Goal: Contribute content

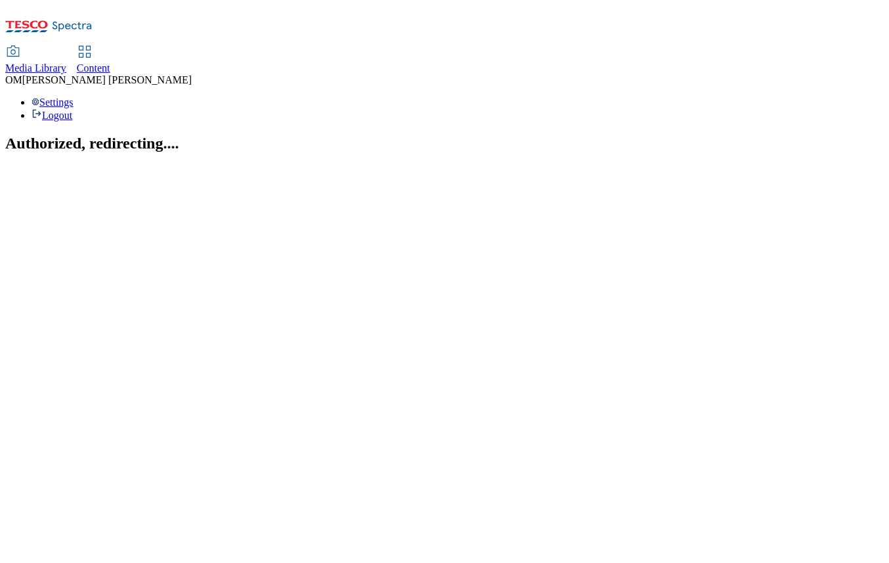
click at [66, 62] on div "Media Library" at bounding box center [35, 68] width 61 height 12
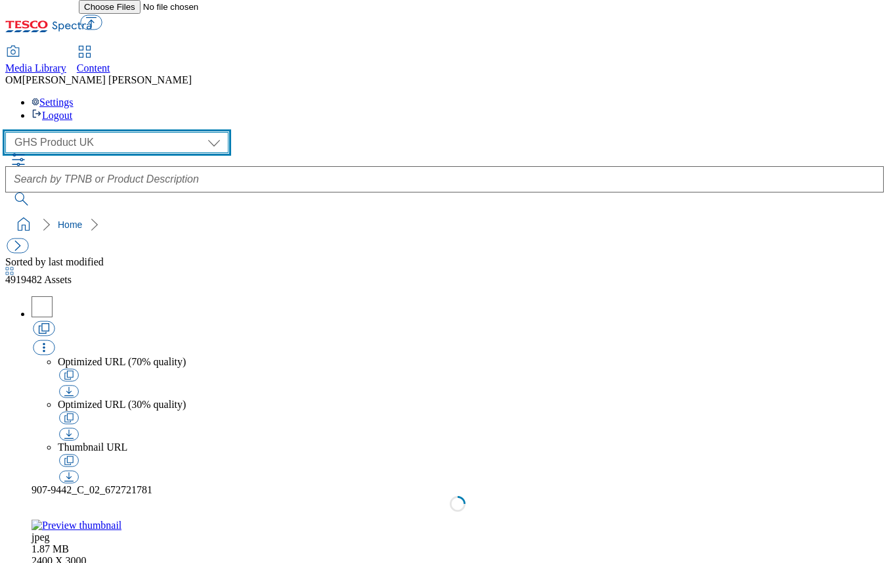
click at [122, 132] on select "GHS Marketing UK GHS Product UK ghs-roi" at bounding box center [116, 142] width 223 height 21
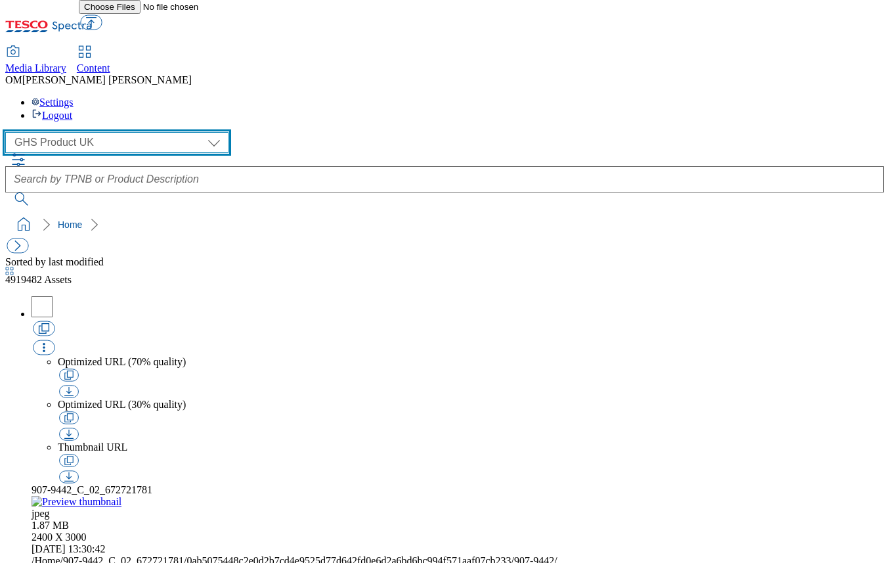
select select "flare-ghs-mktg"
click at [9, 132] on select "GHS Marketing UK GHS Product UK ghs-roi" at bounding box center [116, 142] width 223 height 21
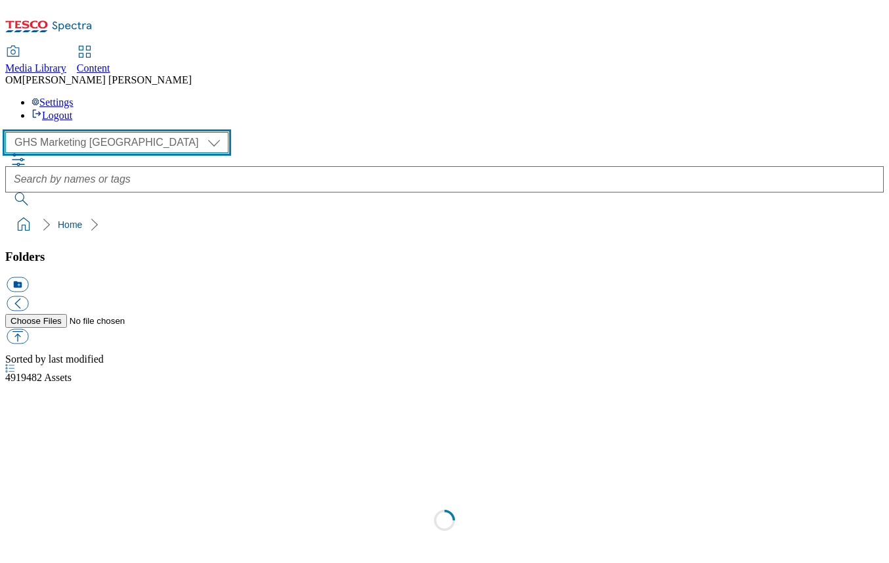
scroll to position [1, 0]
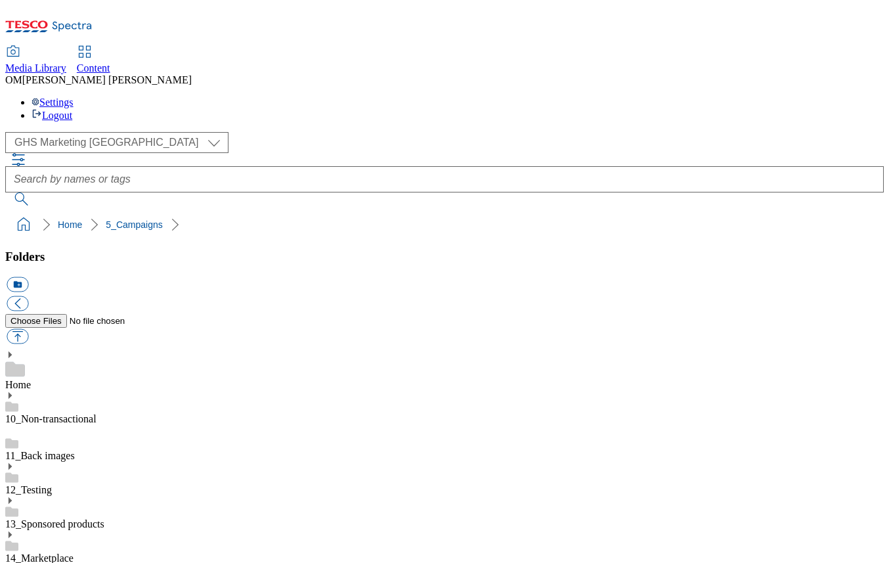
scroll to position [118, 0]
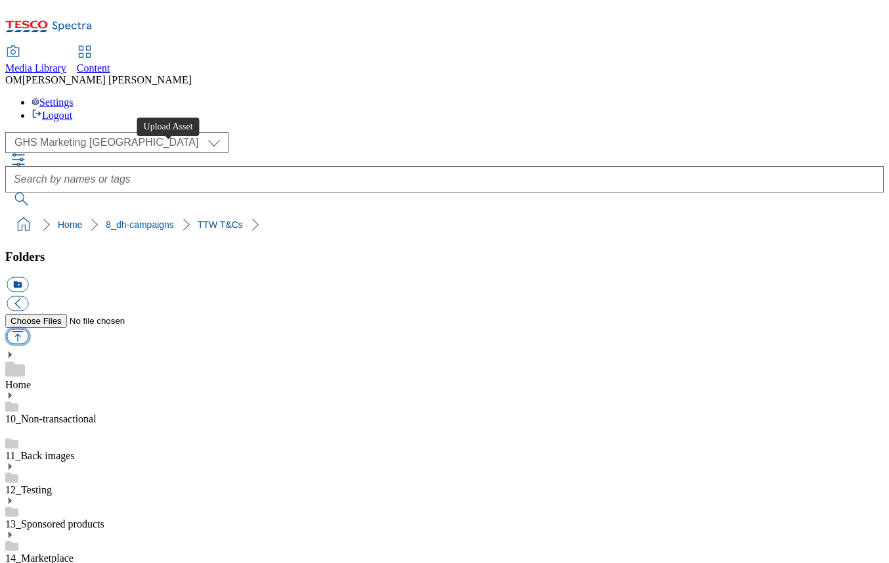
click at [28, 329] on button "button" at bounding box center [18, 336] width 22 height 15
type input "C:\fakepath\Reeses Tesco Scream Banner 1184 x 333px_v2.png"
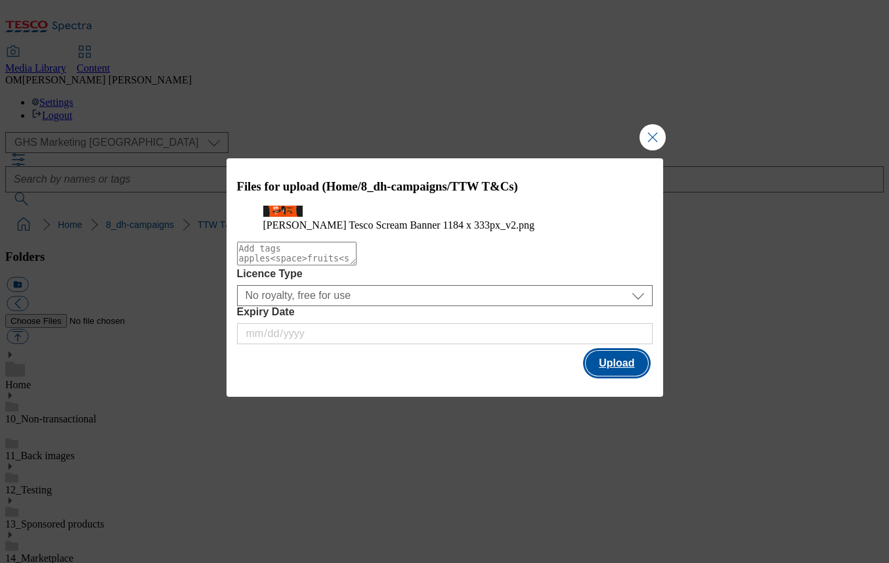
click at [614, 376] on button "Upload" at bounding box center [617, 363] width 62 height 25
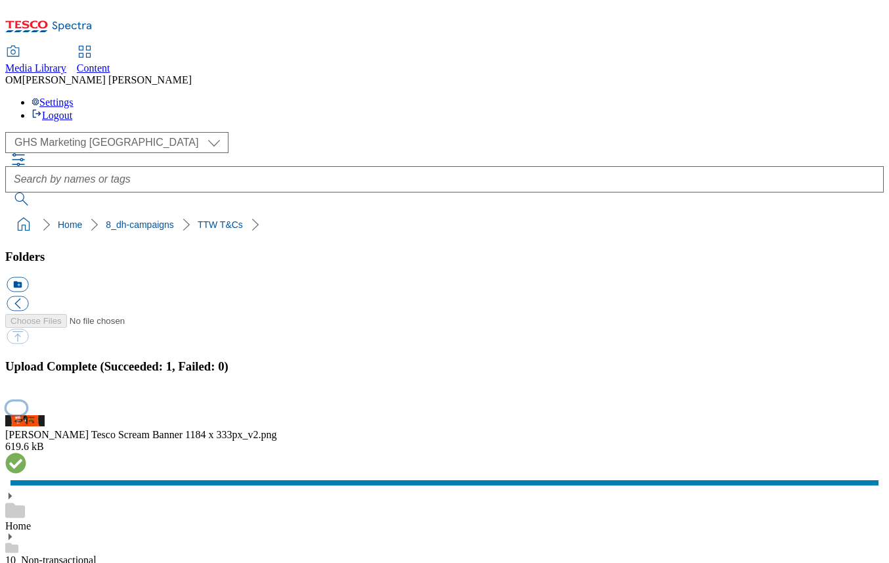
click at [26, 401] on button "button" at bounding box center [17, 407] width 20 height 12
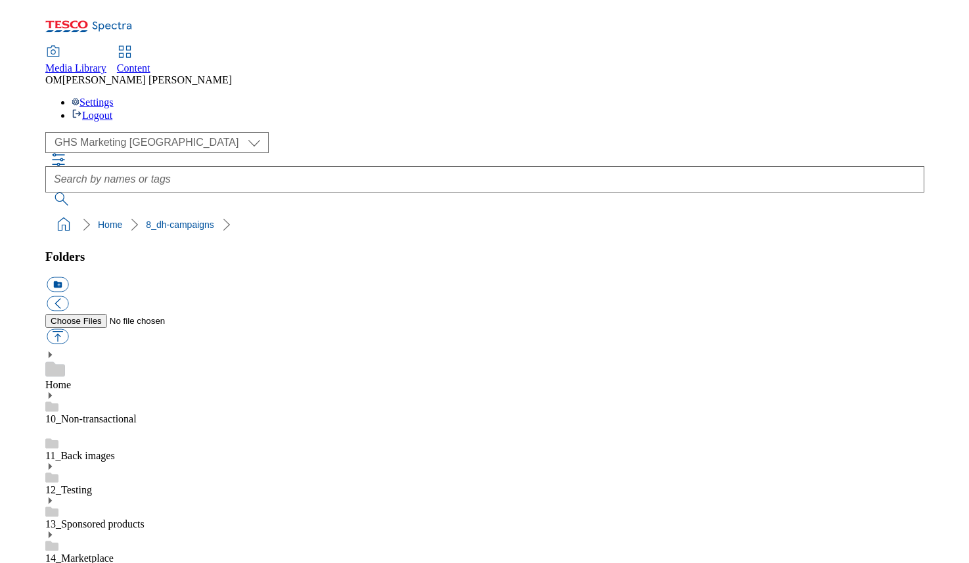
scroll to position [2, 0]
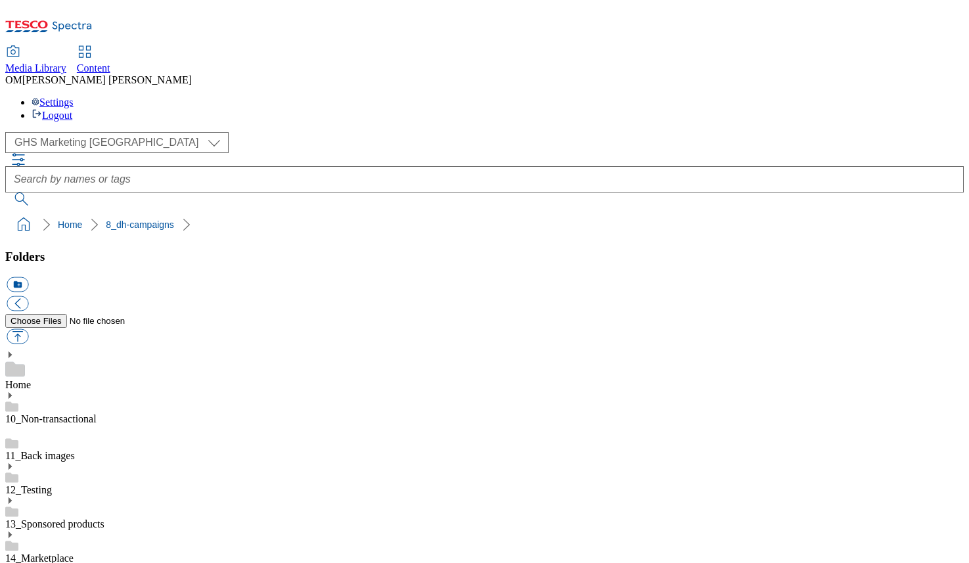
scroll to position [213, 0]
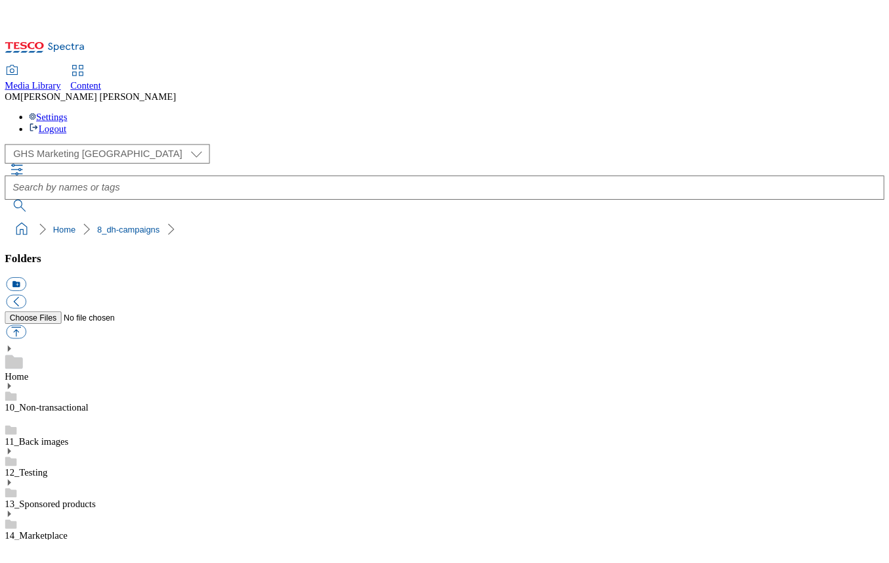
scroll to position [594, 0]
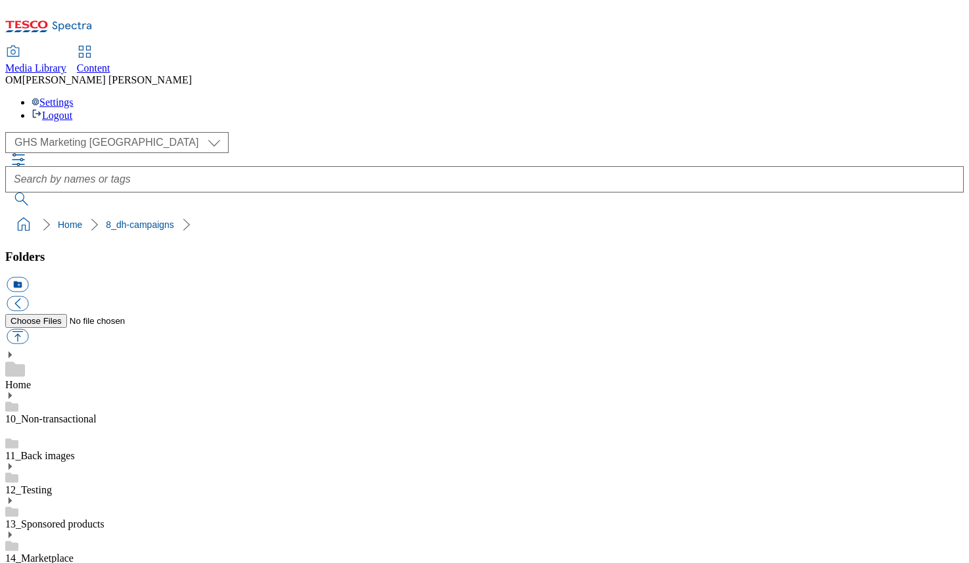
click at [28, 329] on button "button" at bounding box center [18, 336] width 22 height 15
type input "C:\fakepath\Reeses Tesco Scream Banner 1184 x 333px_v2.png"
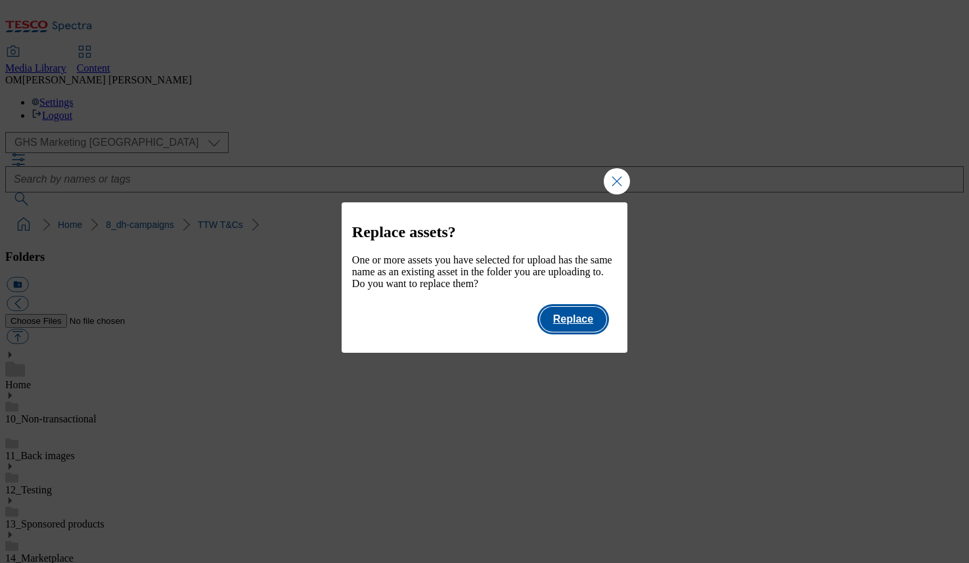
click at [568, 324] on button "Replace" at bounding box center [573, 319] width 66 height 25
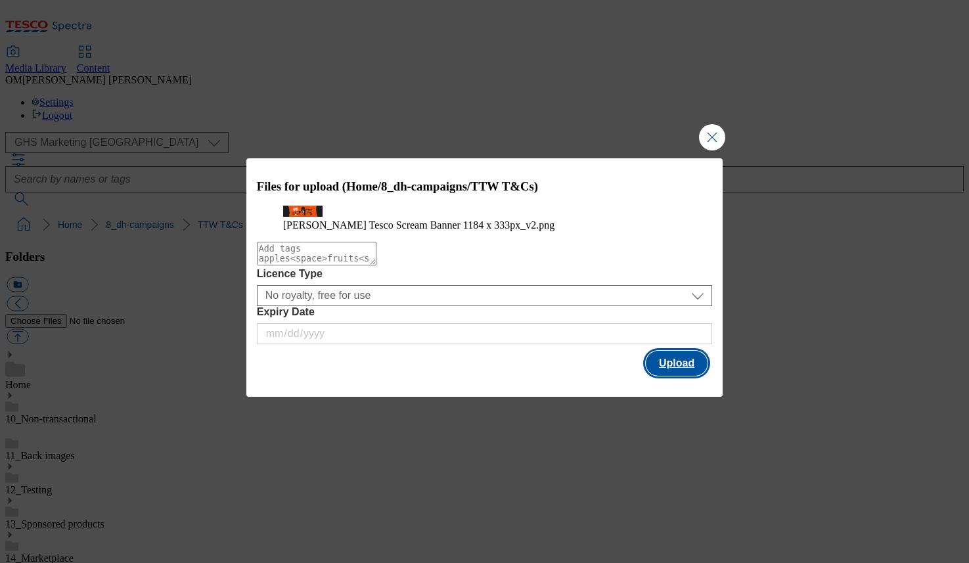
click at [690, 376] on button "Upload" at bounding box center [677, 363] width 62 height 25
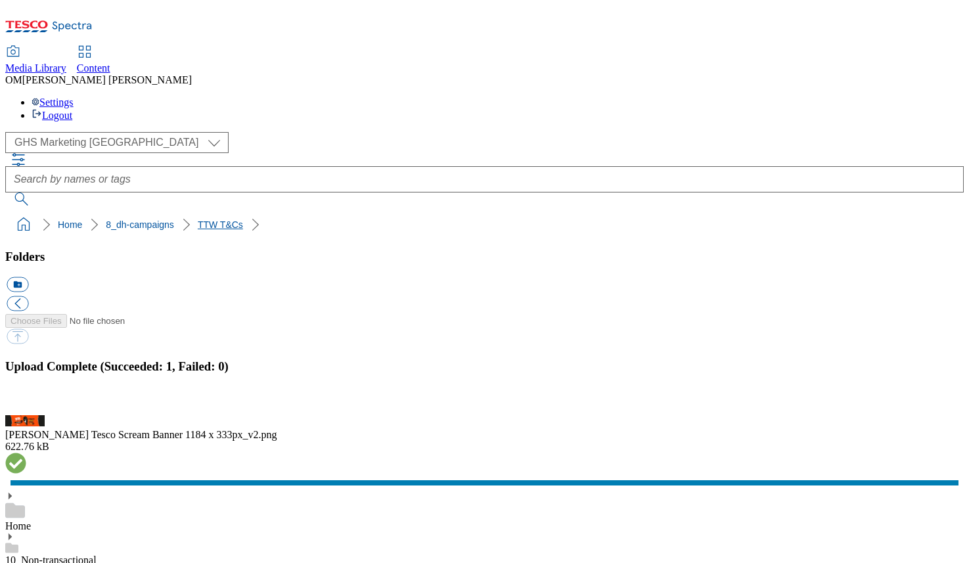
click at [198, 219] on link "TTW T&Cs" at bounding box center [220, 224] width 45 height 11
